Goal: Contribute content

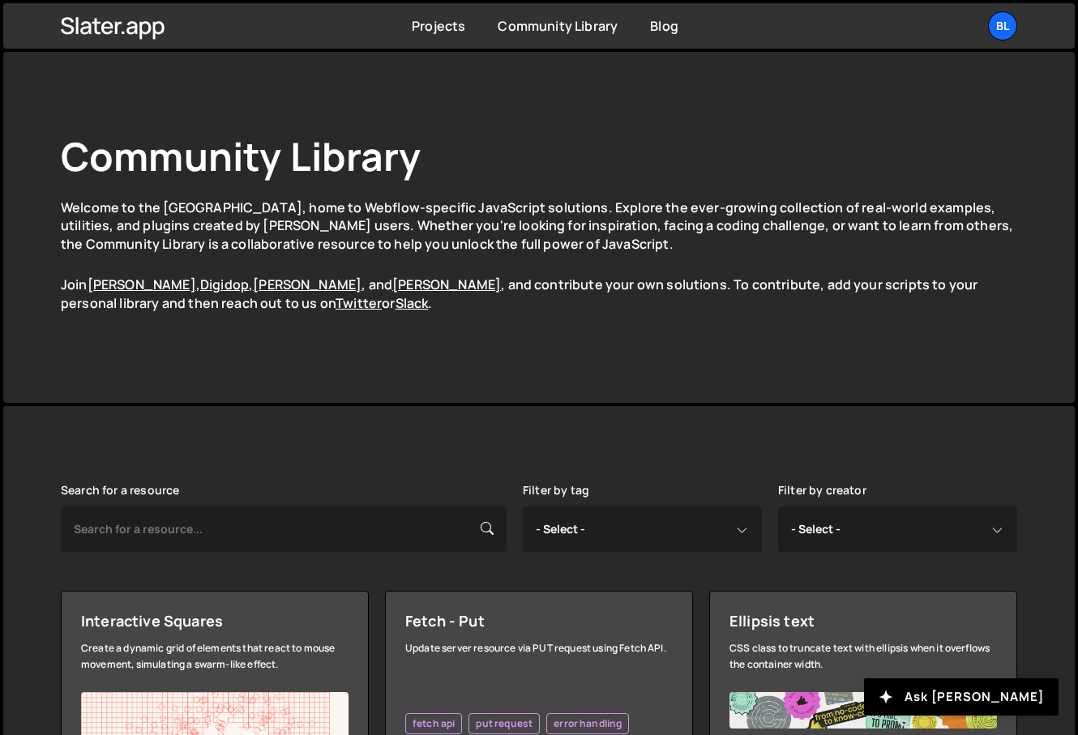
scroll to position [582, 0]
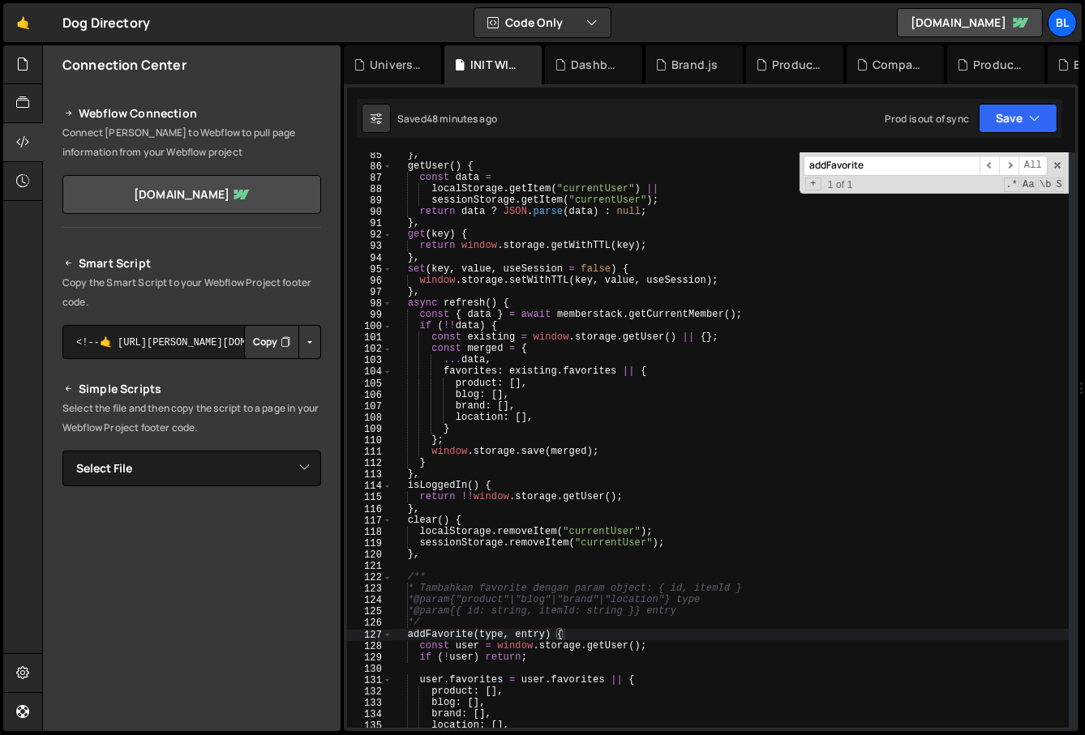
scroll to position [974, 0]
click at [611, 604] on div "} , getUser ( ) { const data = localStorage . getItem ( "currentUser" ) || sess…" at bounding box center [730, 448] width 677 height 599
type textarea "* @param {"product"|"blog"|"brand"|"location"} type"
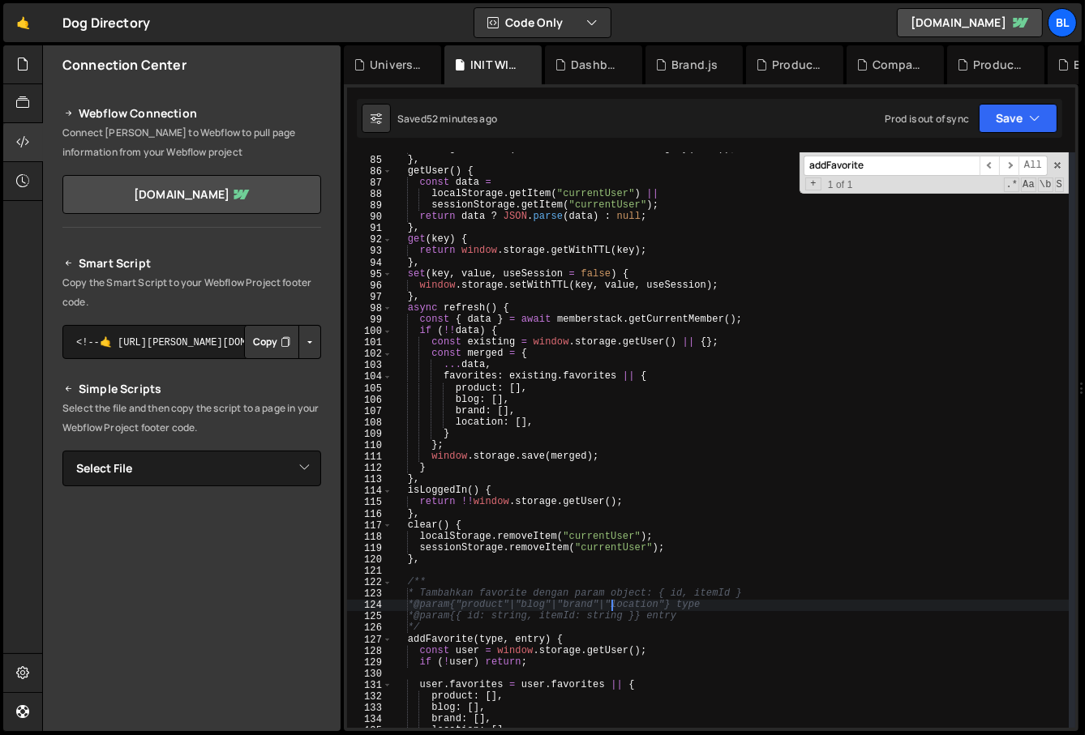
scroll to position [969, 0]
